Goal: Information Seeking & Learning: Learn about a topic

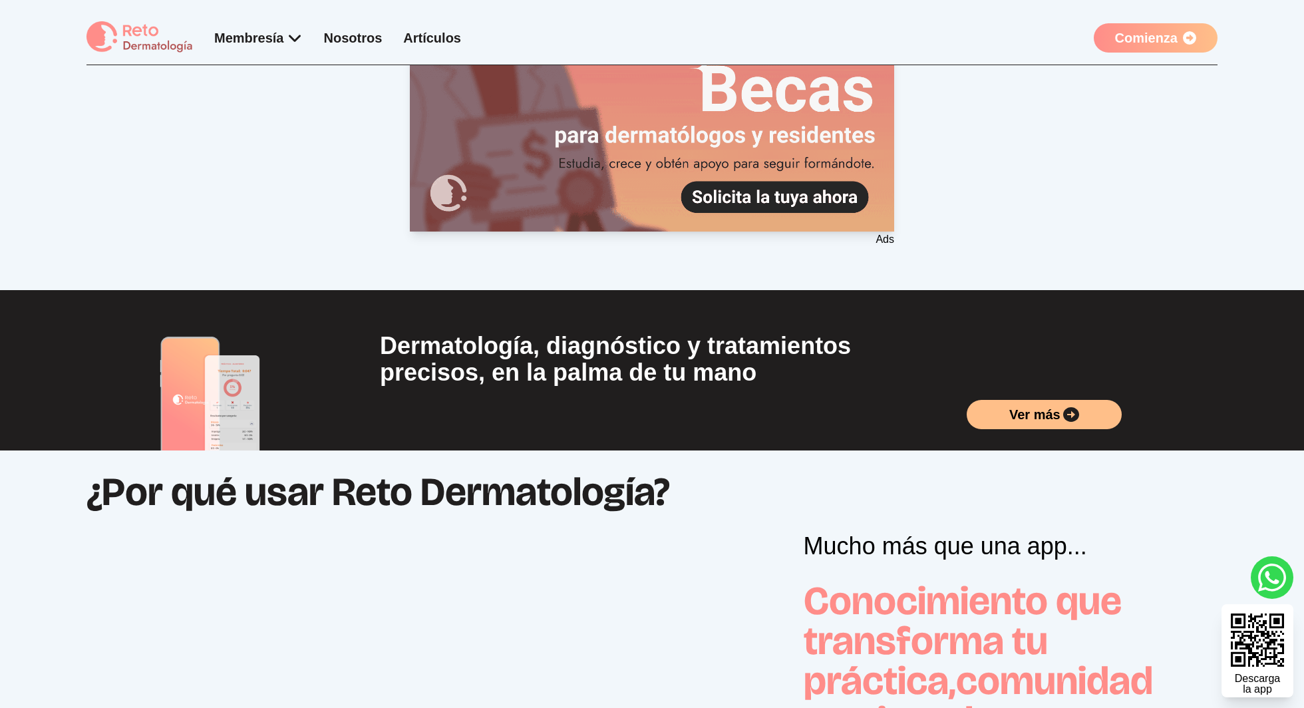
scroll to position [458, 0]
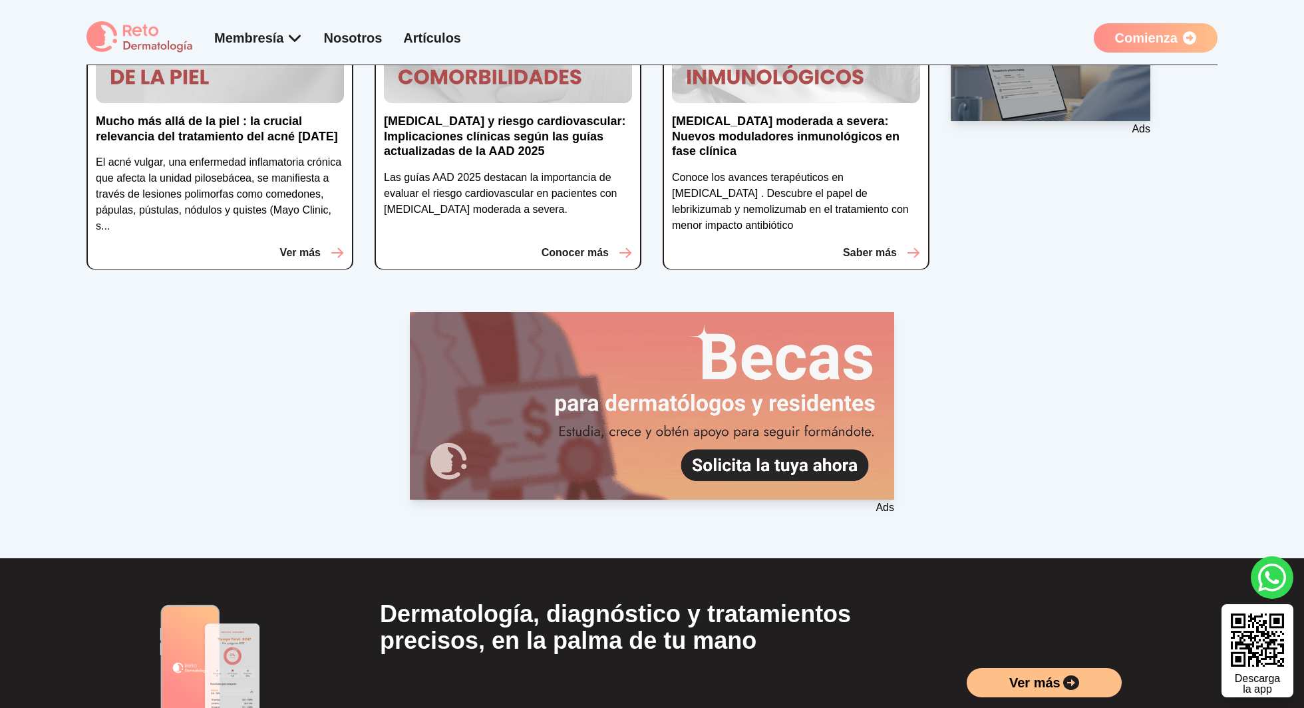
click at [806, 403] on 1 at bounding box center [652, 405] width 484 height 187
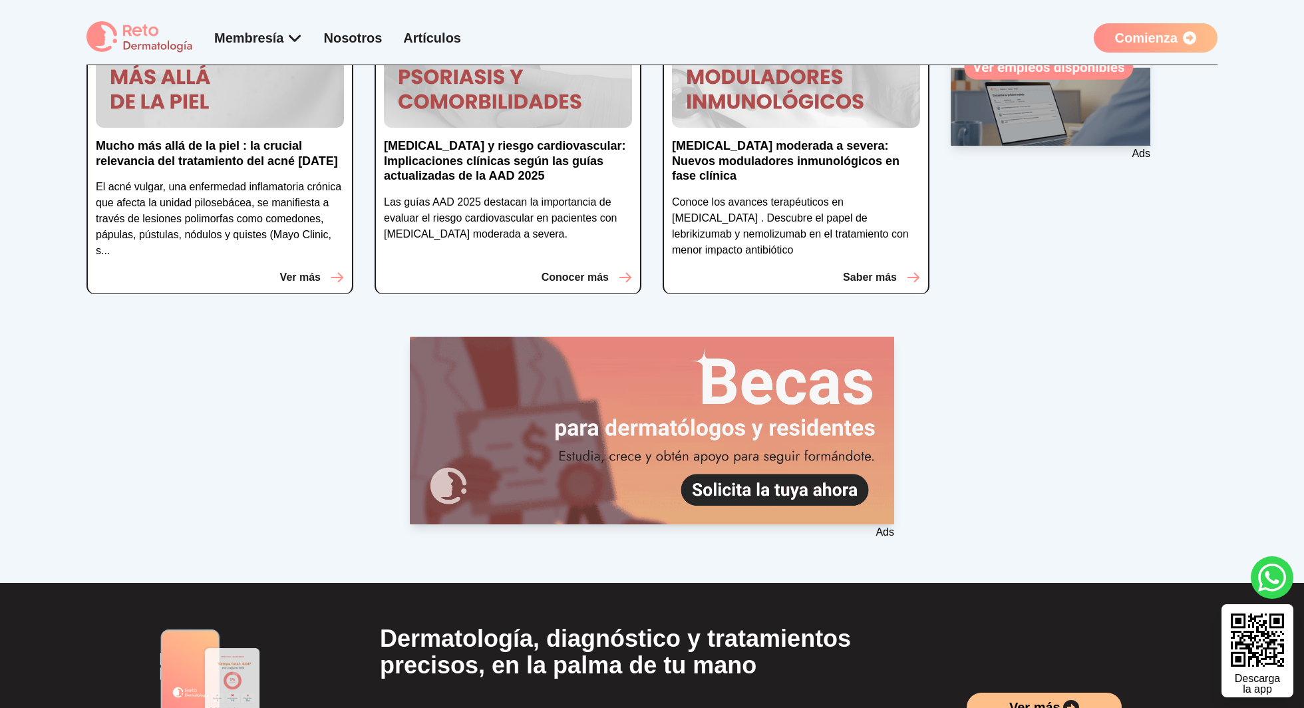
scroll to position [0, 0]
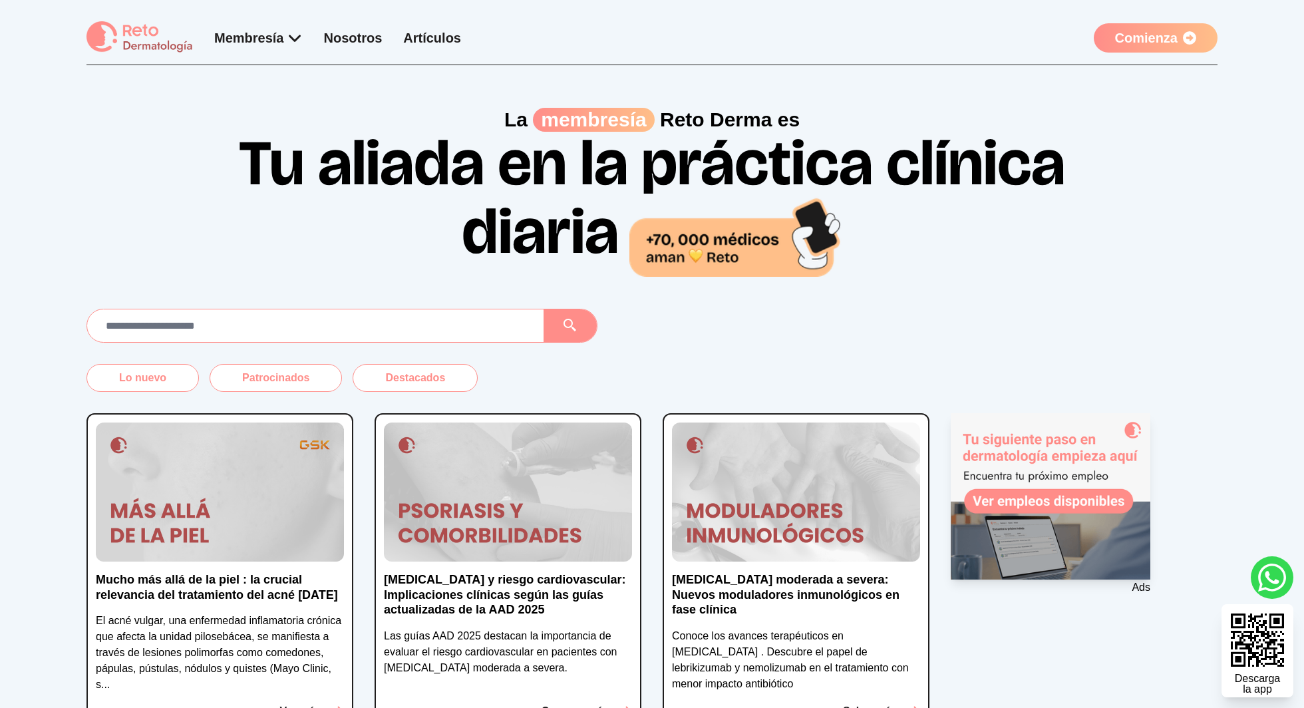
click at [1058, 517] on 1 at bounding box center [1051, 496] width 200 height 166
click at [554, 482] on img at bounding box center [508, 492] width 248 height 140
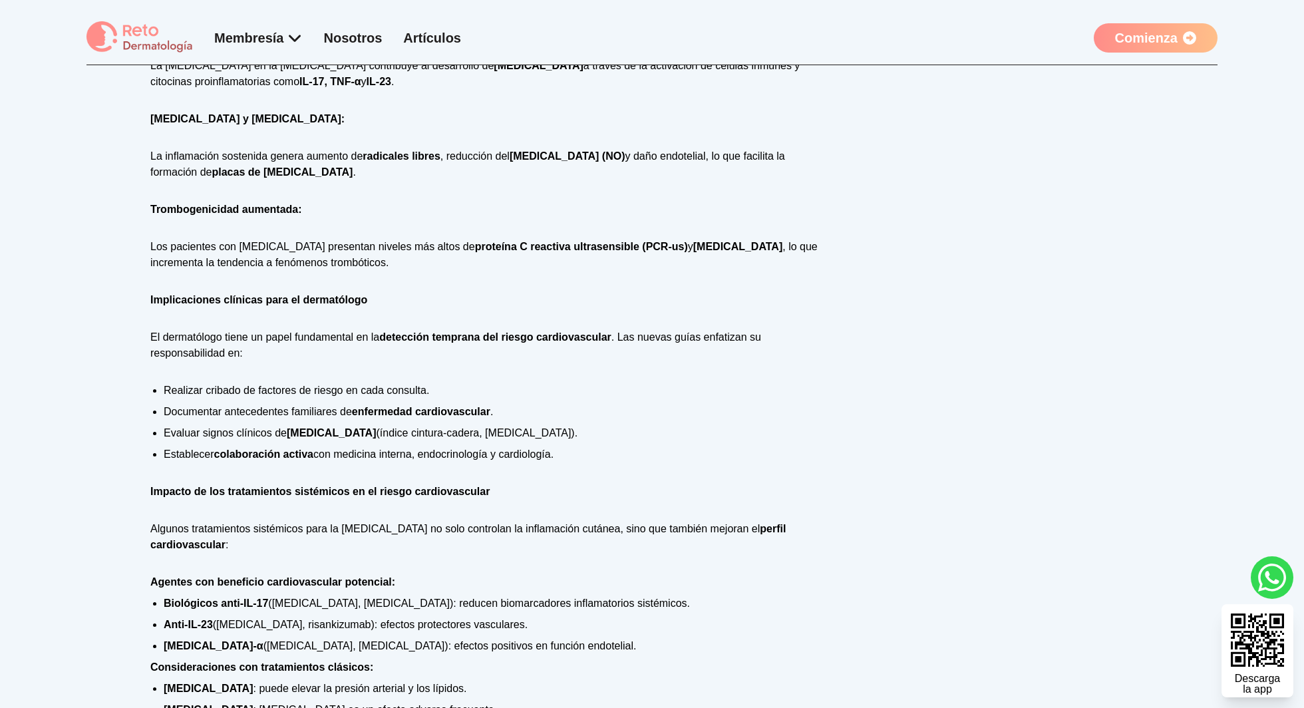
scroll to position [1498, 0]
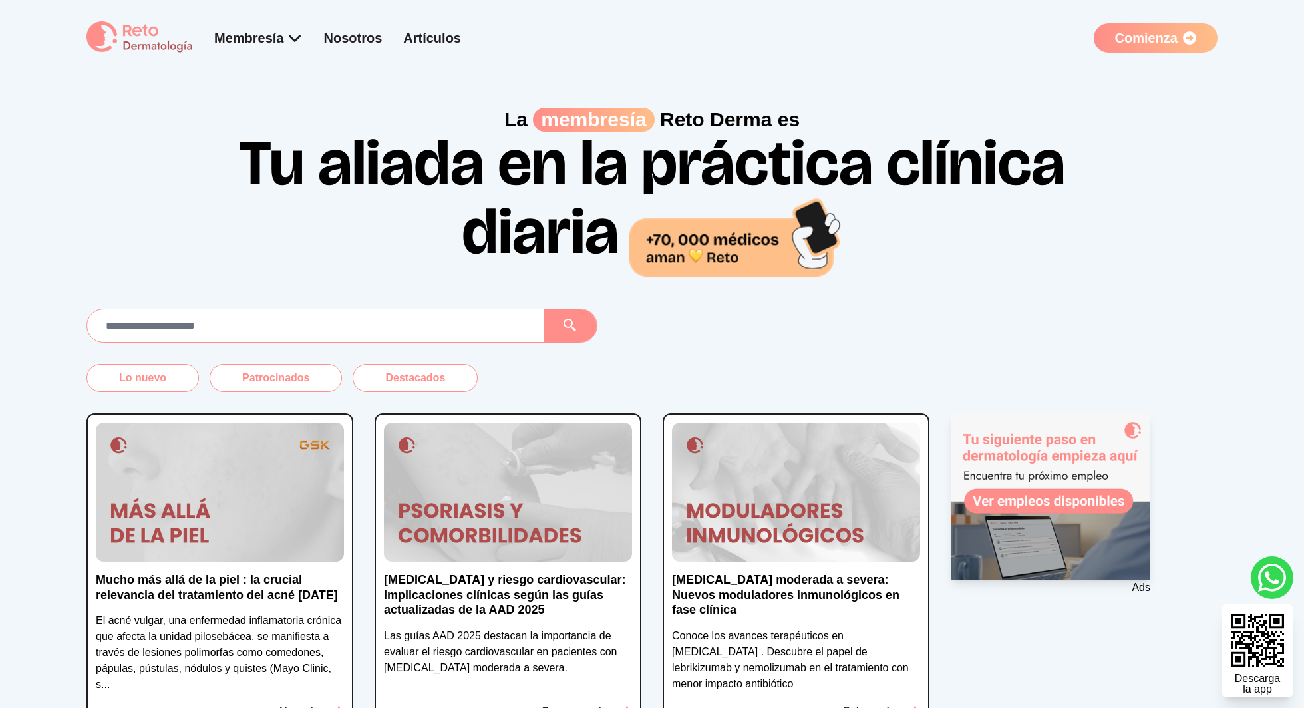
click at [309, 517] on img at bounding box center [220, 492] width 248 height 140
